Goal: Task Accomplishment & Management: Manage account settings

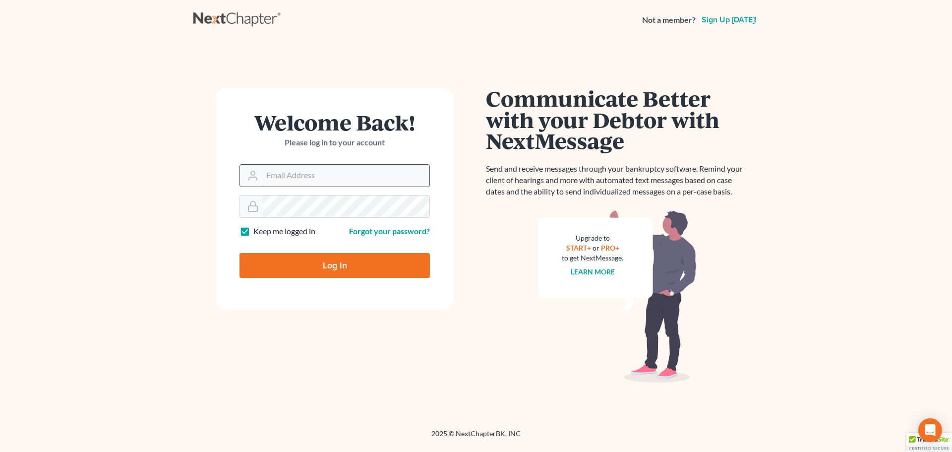
click at [350, 176] on input "Email Address" at bounding box center [345, 176] width 167 height 22
type input "[EMAIL_ADDRESS][DOMAIN_NAME]"
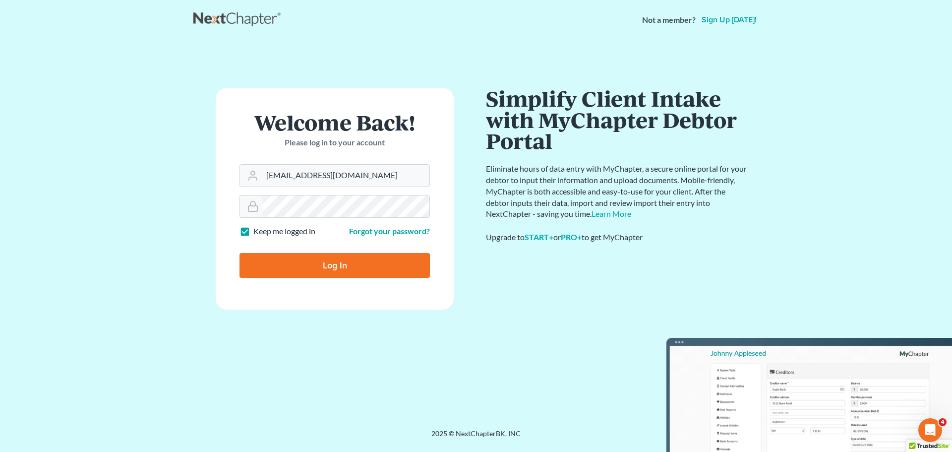
click at [253, 232] on label "Keep me logged in" at bounding box center [284, 231] width 62 height 11
click at [257, 232] on input "Keep me logged in" at bounding box center [260, 229] width 6 height 6
checkbox input "false"
click at [283, 262] on input "Log In" at bounding box center [334, 265] width 190 height 25
type input "Thinking..."
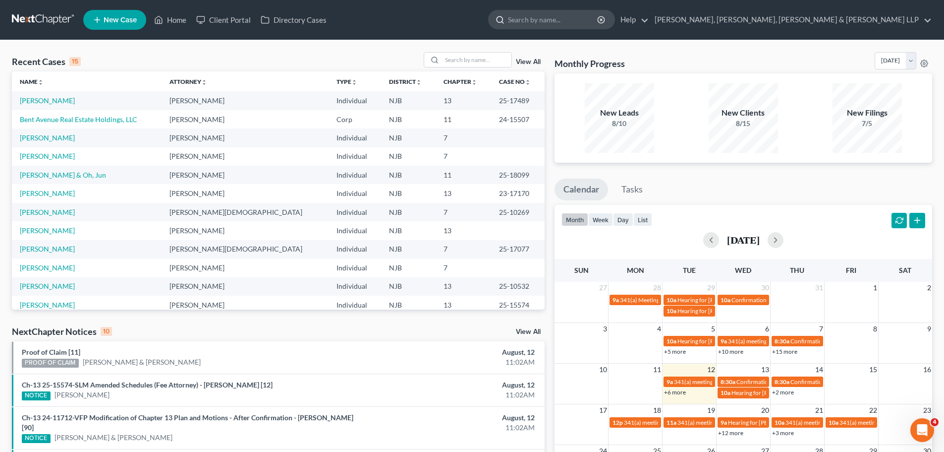
click at [599, 19] on input "search" at bounding box center [553, 19] width 91 height 18
type input "orlando"
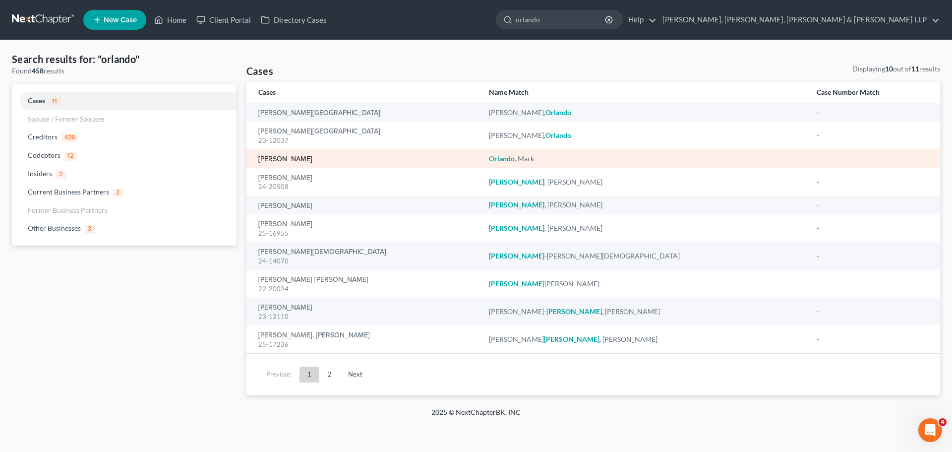
click at [300, 156] on link "[PERSON_NAME]" at bounding box center [285, 159] width 54 height 7
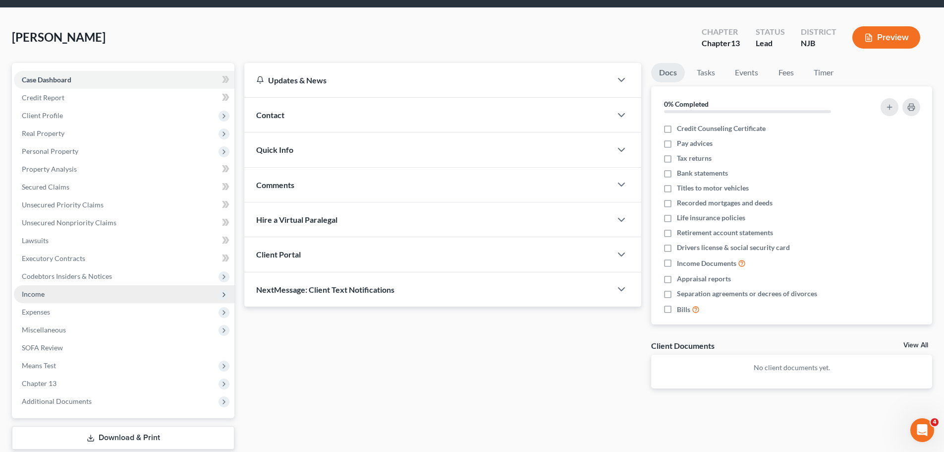
scroll to position [50, 0]
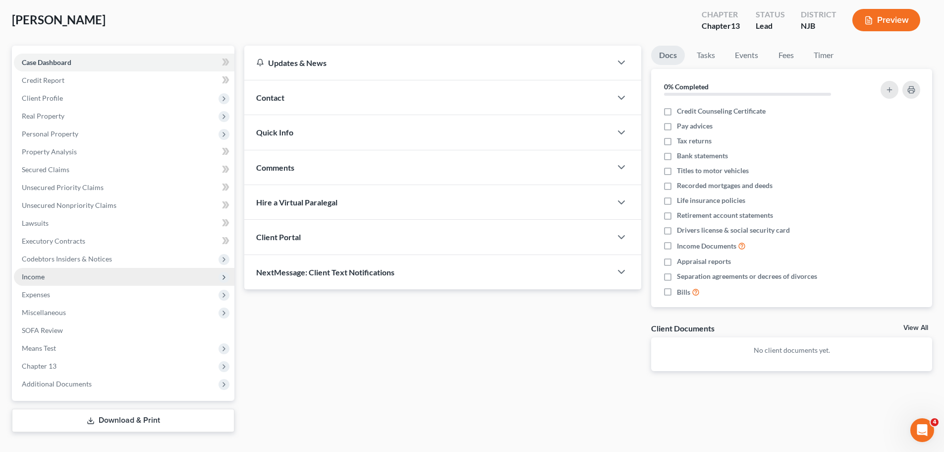
click at [65, 274] on span "Income" at bounding box center [124, 277] width 221 height 18
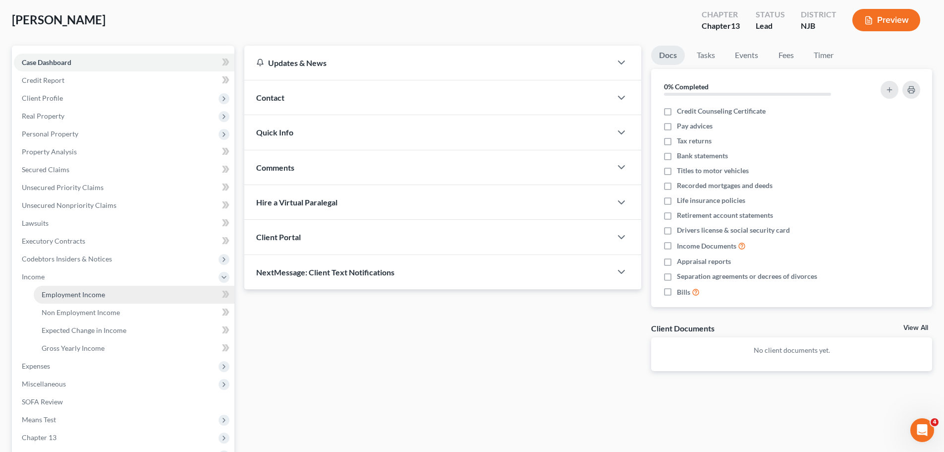
click at [82, 294] on span "Employment Income" at bounding box center [73, 294] width 63 height 8
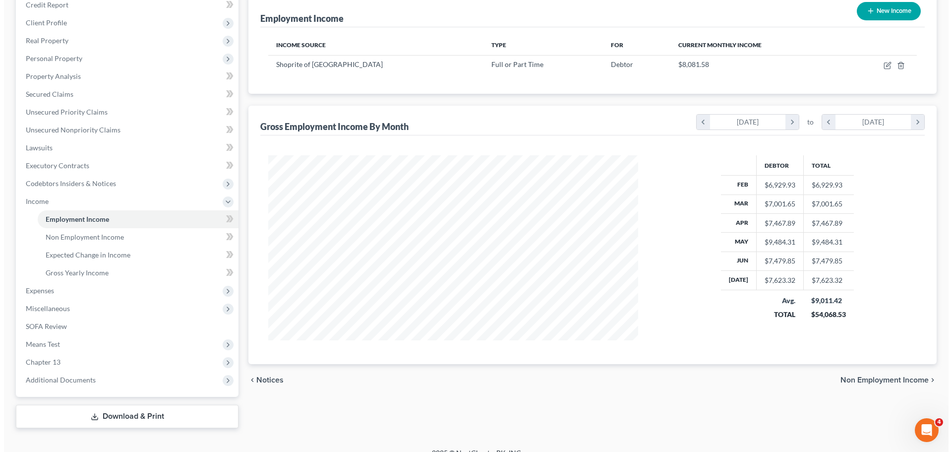
scroll to position [139, 0]
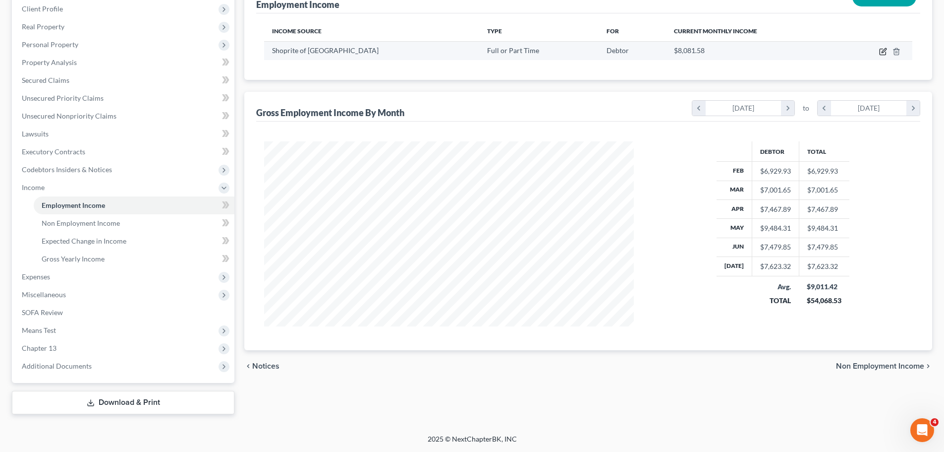
click at [881, 53] on icon "button" at bounding box center [883, 52] width 8 height 8
select select "0"
select select "33"
select select "0"
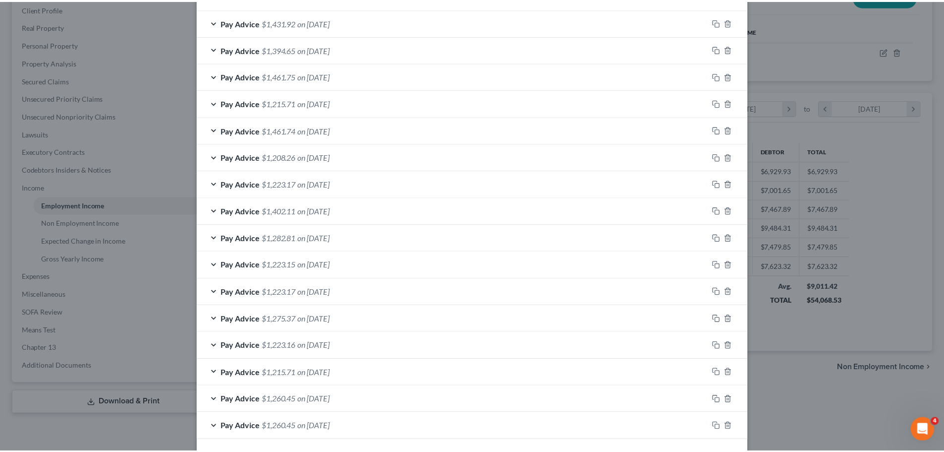
scroll to position [636, 0]
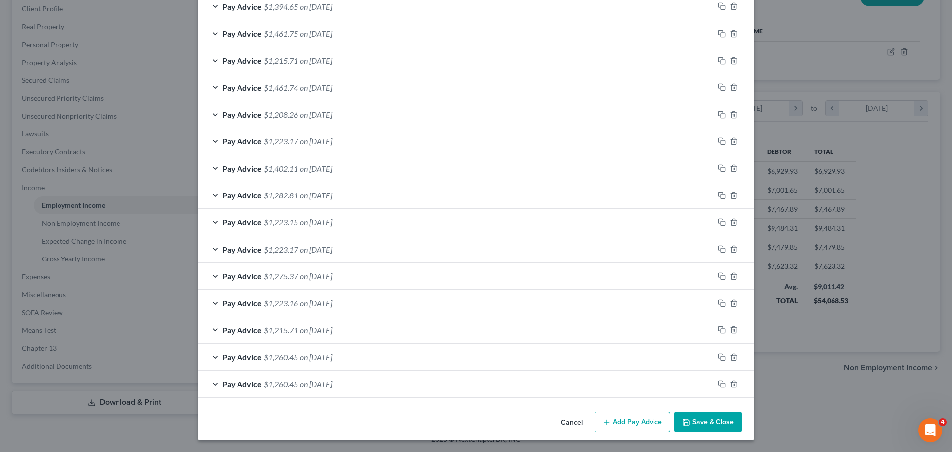
click at [717, 424] on button "Save & Close" at bounding box center [707, 421] width 67 height 21
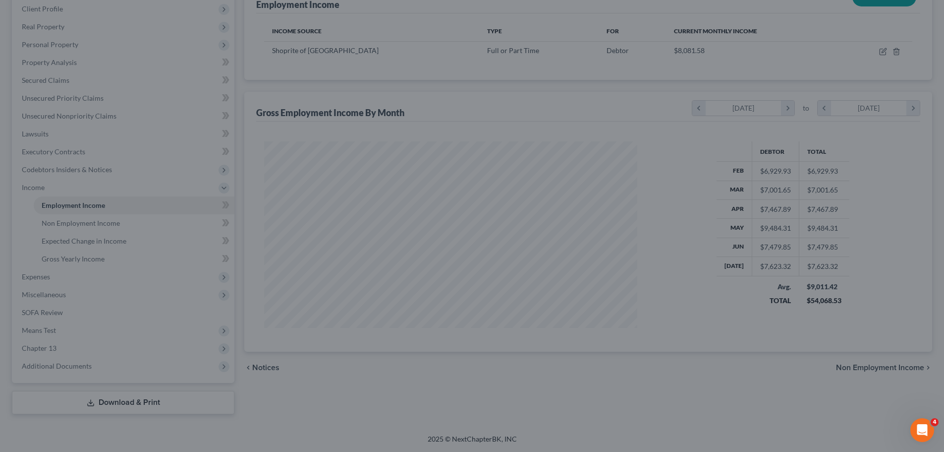
scroll to position [495564, 495359]
